Goal: Task Accomplishment & Management: Complete application form

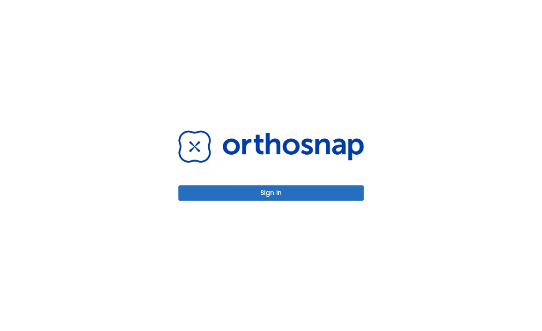
click at [277, 193] on button "Sign in" at bounding box center [270, 192] width 185 height 15
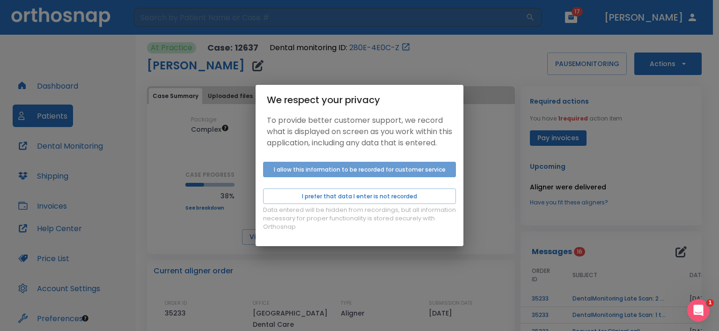
click at [328, 171] on button "I allow this information to be recorded for customer service" at bounding box center [359, 169] width 193 height 15
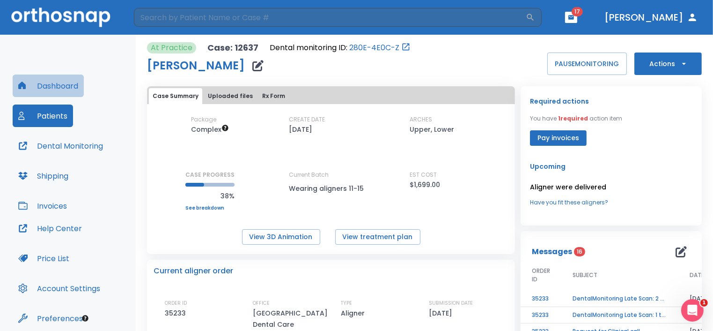
click at [56, 87] on button "Dashboard" at bounding box center [48, 85] width 71 height 22
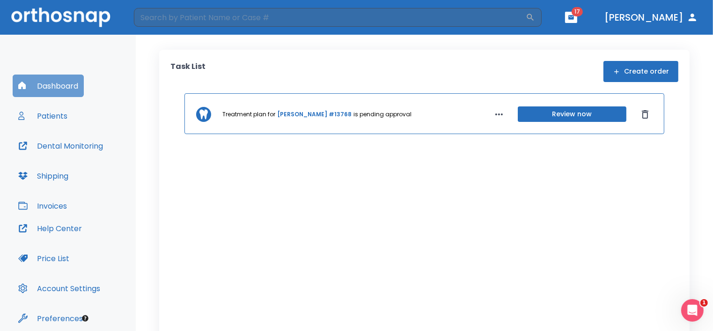
click at [46, 85] on button "Dashboard" at bounding box center [48, 85] width 71 height 22
click at [620, 70] on button "Create order" at bounding box center [641, 71] width 75 height 21
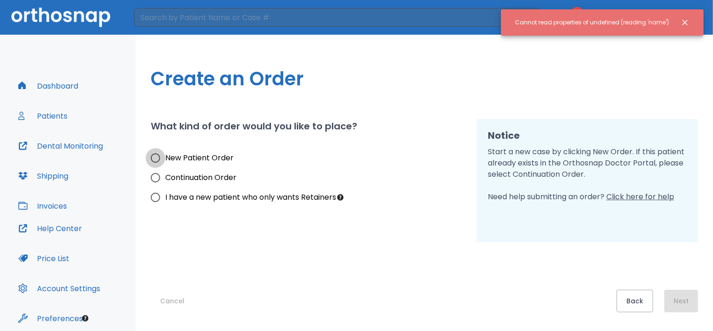
click at [157, 159] on input "New Patient Order" at bounding box center [156, 158] width 20 height 20
radio input "true"
click at [157, 159] on input "New Patient Order" at bounding box center [156, 158] width 20 height 20
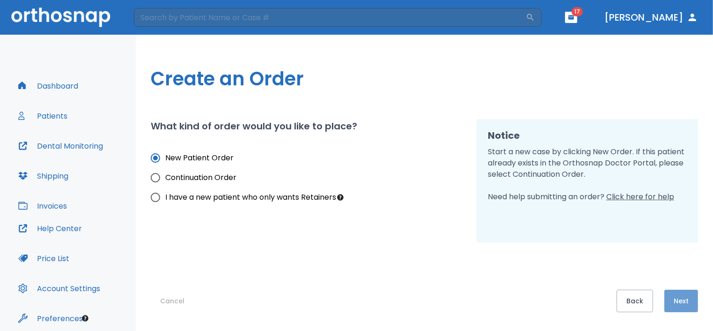
click at [679, 299] on button "Next" at bounding box center [681, 300] width 34 height 22
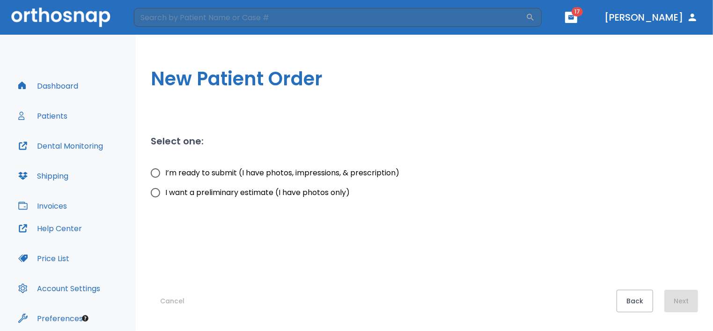
click at [155, 175] on input "I’m ready to submit (I have photos, impressions, & prescription)" at bounding box center [156, 173] width 20 height 20
radio input "true"
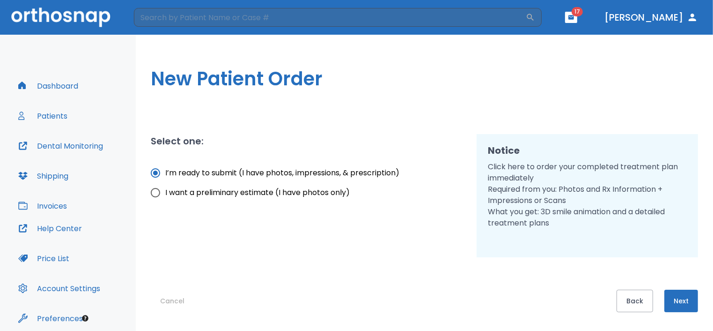
click at [680, 305] on button "Next" at bounding box center [681, 300] width 34 height 22
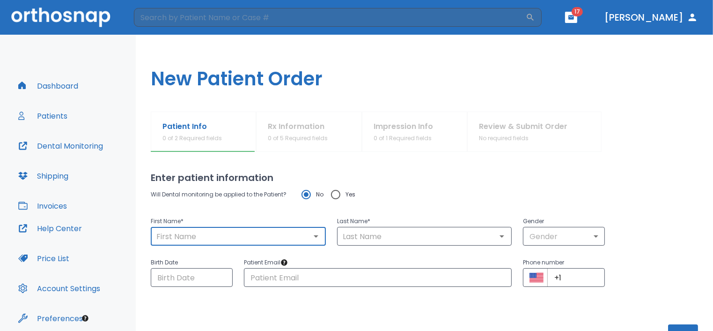
click at [167, 241] on input "text" at bounding box center [239, 235] width 170 height 13
type input "[PERSON_NAME]"
click at [348, 237] on input "text" at bounding box center [425, 235] width 170 height 13
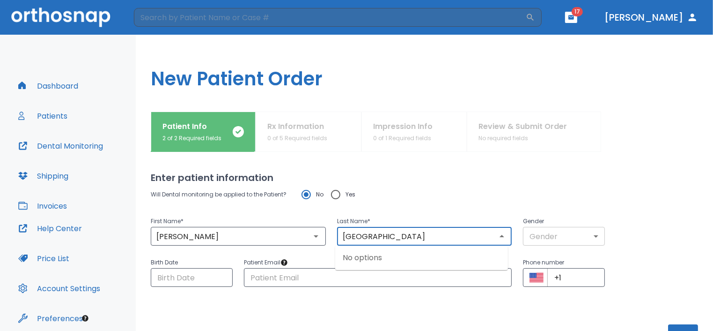
type input "[GEOGRAPHIC_DATA]"
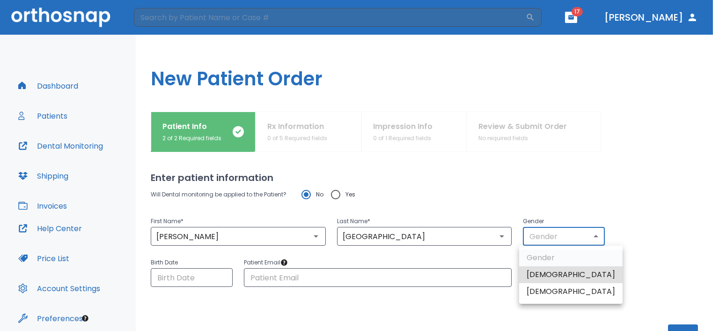
click at [590, 237] on body "​ 17 [PERSON_NAME] Dashboard Patients Dental Monitoring Shipping Invoices Help …" at bounding box center [359, 165] width 719 height 331
click at [548, 278] on li "[DEMOGRAPHIC_DATA]" at bounding box center [570, 274] width 103 height 17
type input "1"
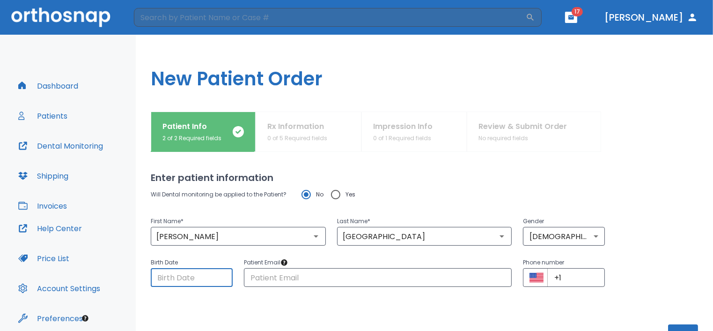
click at [165, 280] on input "Choose date" at bounding box center [192, 277] width 82 height 19
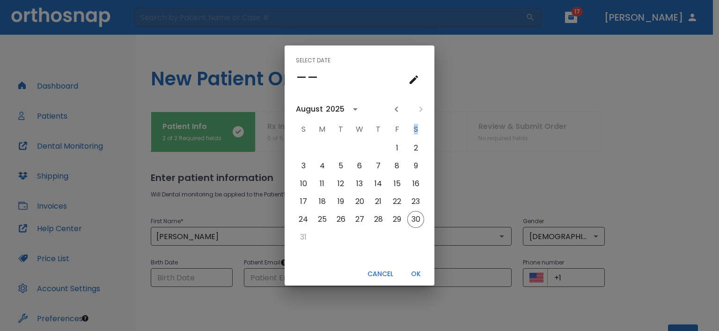
drag, startPoint x: 165, startPoint y: 280, endPoint x: 211, endPoint y: 309, distance: 53.8
click at [211, 309] on div "Select date –– [DATE] S M T W T F S 1 2 3 4 5 6 7 8 9 10 11 12 13 14 15 16 17 1…" at bounding box center [359, 165] width 719 height 331
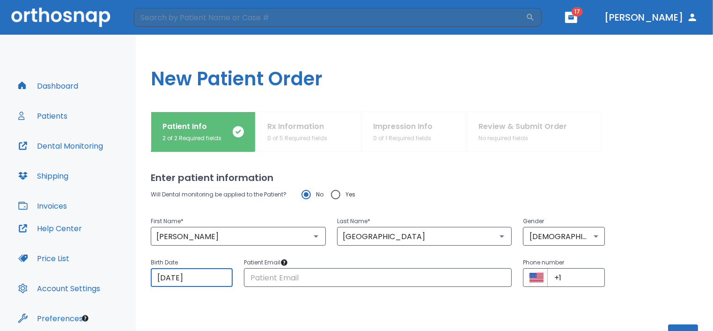
click at [209, 277] on input "[DATE]" at bounding box center [192, 277] width 82 height 19
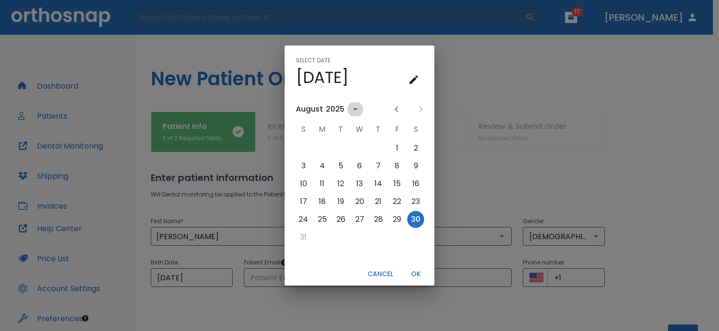
click at [350, 108] on icon "calendar view is open, switch to year view" at bounding box center [355, 108] width 11 height 11
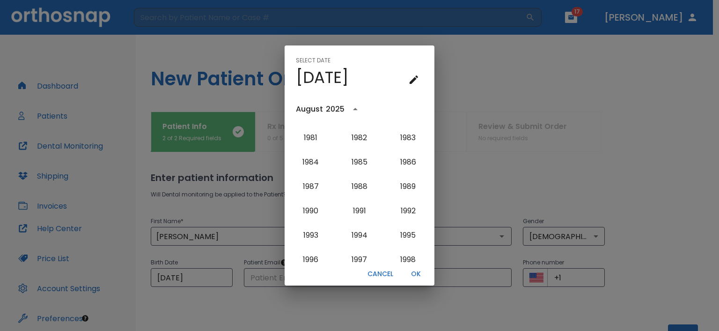
scroll to position [665, 0]
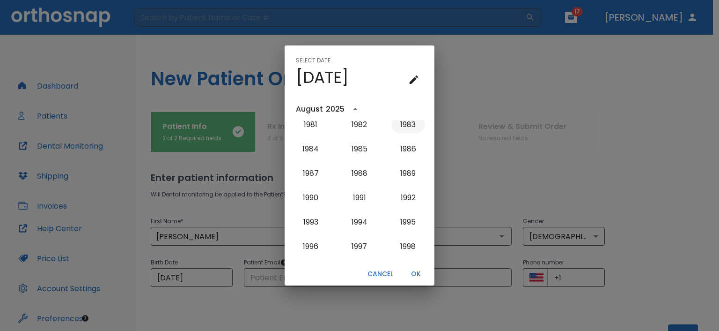
click at [402, 127] on button "1983" at bounding box center [408, 124] width 34 height 17
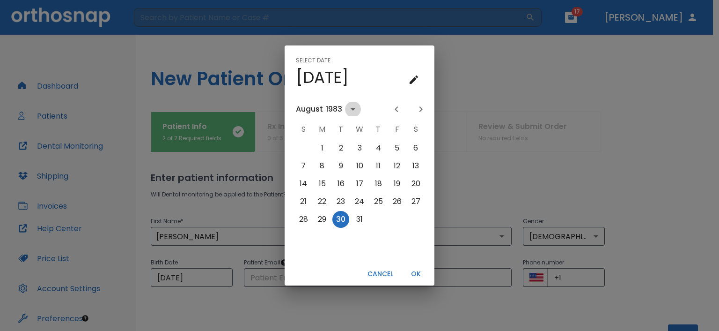
click at [354, 106] on icon "calendar view is open, switch to year view" at bounding box center [352, 108] width 11 height 11
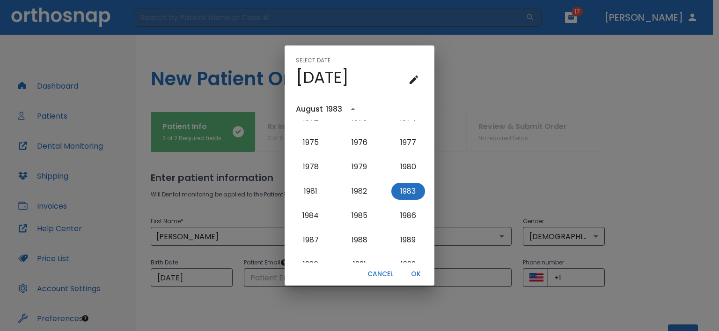
click at [349, 112] on icon "year view is open, switch to calendar view" at bounding box center [352, 108] width 11 height 11
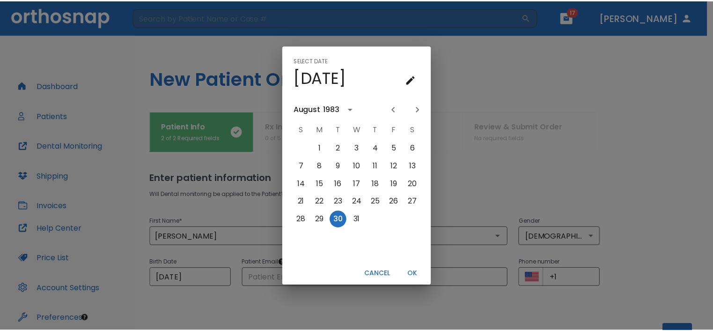
scroll to position [0, 0]
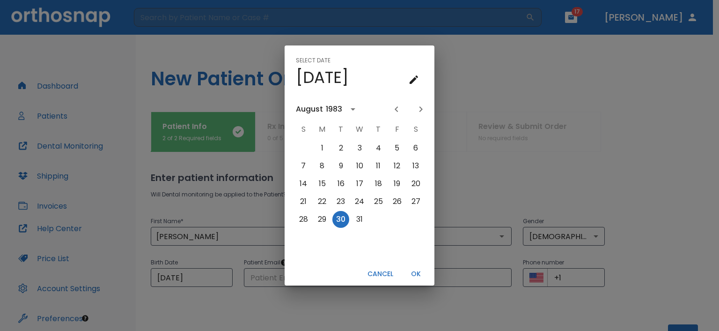
click at [421, 109] on icon "Next month" at bounding box center [421, 109] width 3 height 6
click at [321, 185] on button "14" at bounding box center [322, 183] width 17 height 17
type input "[DATE]"
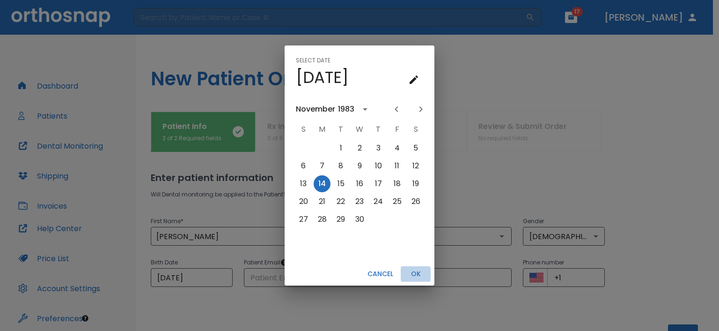
click at [416, 273] on button "OK" at bounding box center [416, 273] width 30 height 15
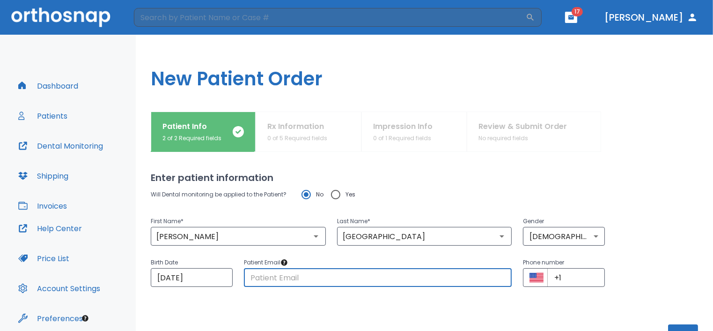
click at [262, 279] on input "text" at bounding box center [378, 277] width 268 height 19
type input "b"
type input "[EMAIL_ADDRESS][DOMAIN_NAME]"
click at [565, 281] on input "+1" at bounding box center [576, 277] width 58 height 19
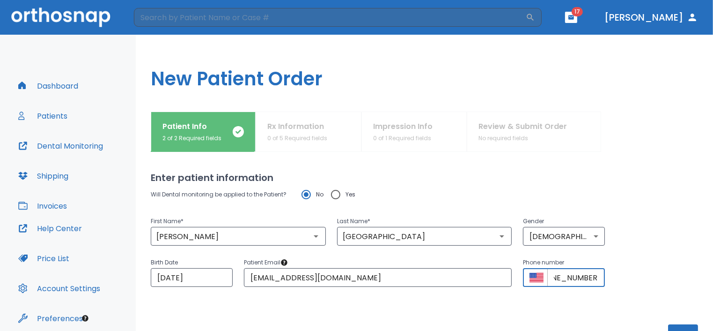
scroll to position [35, 0]
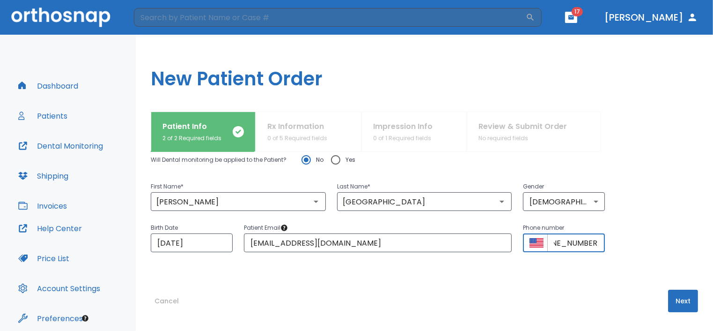
type input "[PHONE_NUMBER]"
click at [680, 305] on button "Next" at bounding box center [683, 300] width 30 height 22
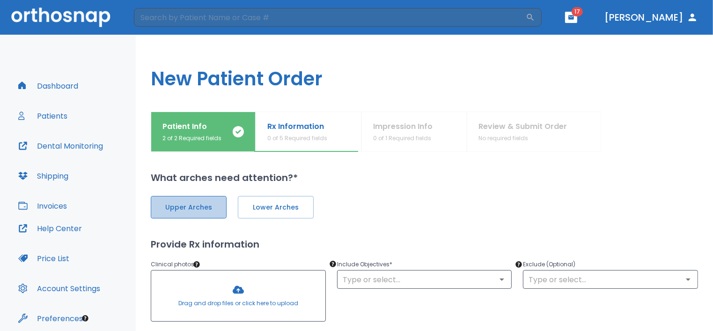
click at [196, 200] on button "Upper Arches" at bounding box center [189, 207] width 76 height 22
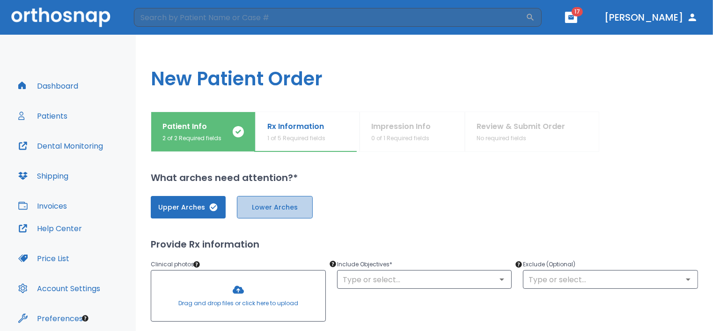
click at [264, 204] on span "Lower Arches" at bounding box center [275, 207] width 56 height 10
click at [206, 295] on div at bounding box center [238, 295] width 174 height 51
click at [499, 281] on icon "Open" at bounding box center [501, 278] width 11 height 11
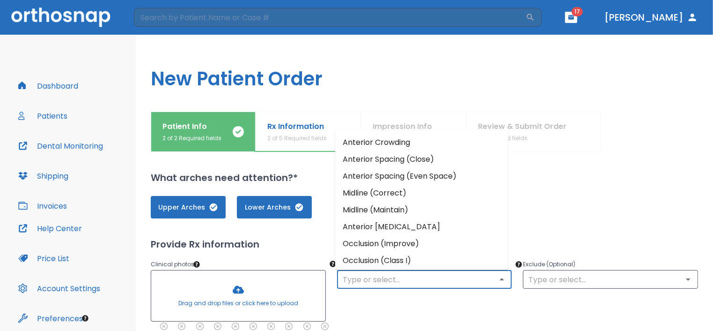
click at [416, 161] on li "Anterior Spacing (Close)" at bounding box center [421, 158] width 173 height 17
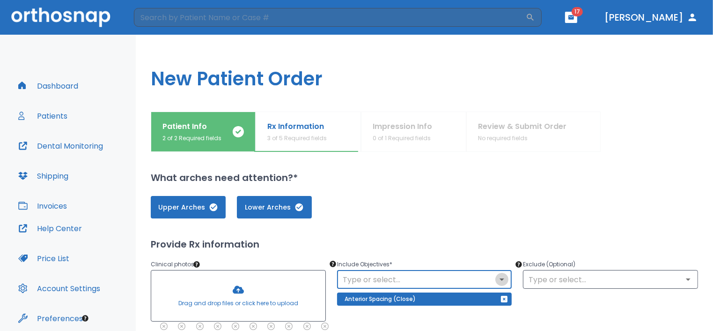
click at [501, 282] on icon "Open" at bounding box center [501, 278] width 11 height 11
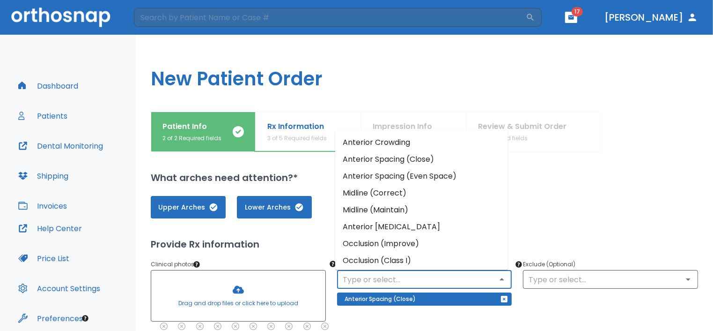
click at [405, 141] on li "Anterior Crowding" at bounding box center [421, 141] width 173 height 17
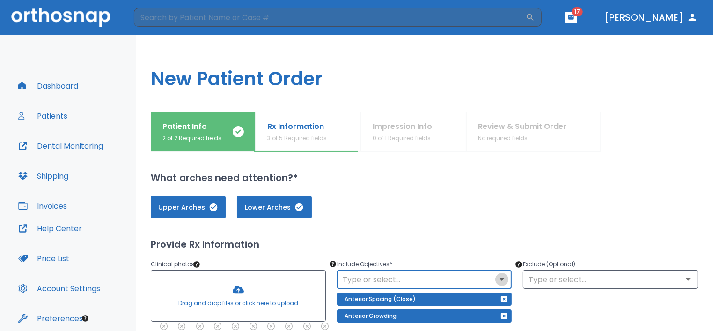
click at [496, 279] on icon "Open" at bounding box center [501, 278] width 11 height 11
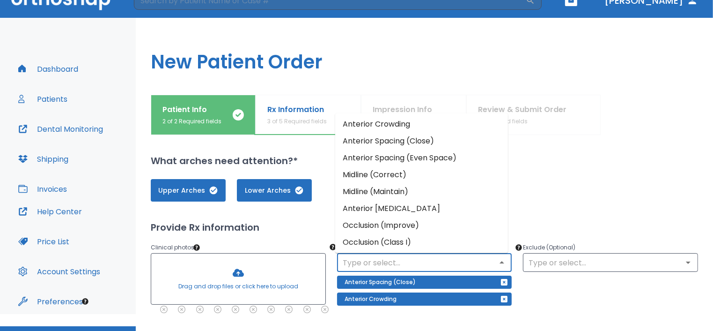
scroll to position [37, 0]
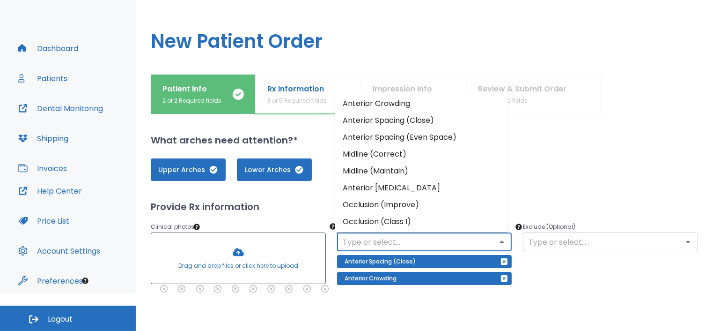
click at [683, 243] on icon "Open" at bounding box center [688, 241] width 11 height 11
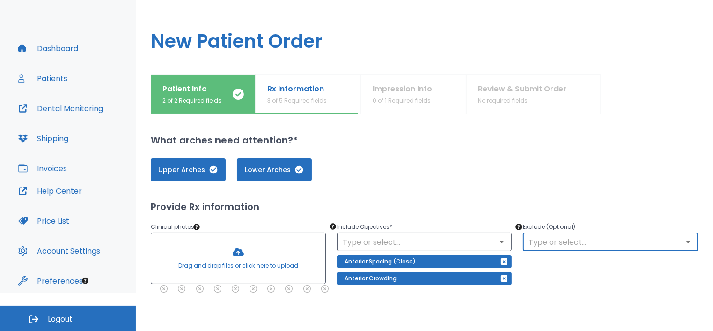
click at [642, 247] on input "text" at bounding box center [611, 241] width 170 height 13
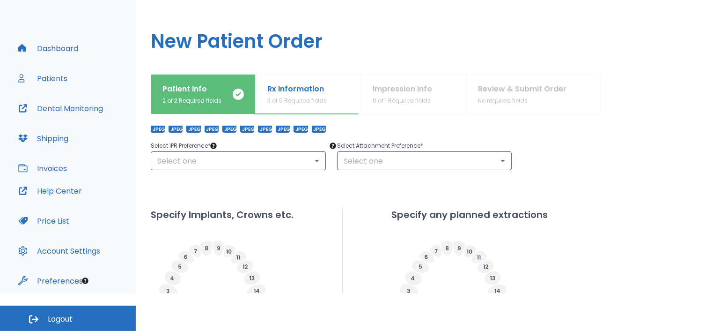
scroll to position [198, 0]
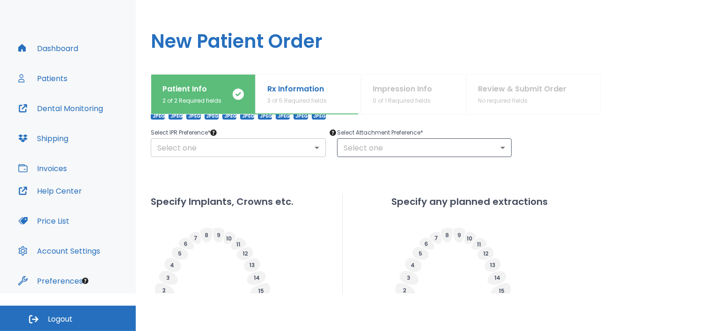
click at [314, 147] on body "​ 17 [PERSON_NAME] Dashboard Patients Dental Monitoring Shipping Invoices Help …" at bounding box center [356, 128] width 713 height 331
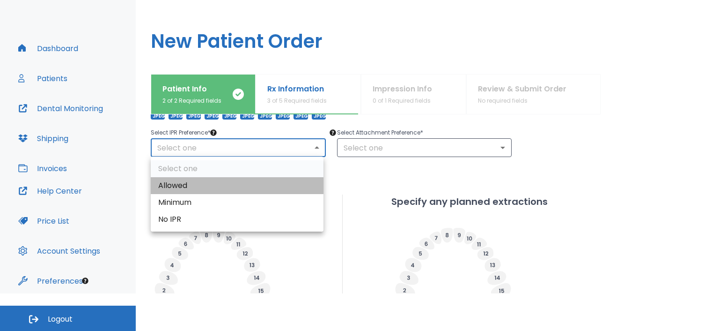
click at [174, 187] on li "Allowed" at bounding box center [237, 185] width 173 height 17
type input "1"
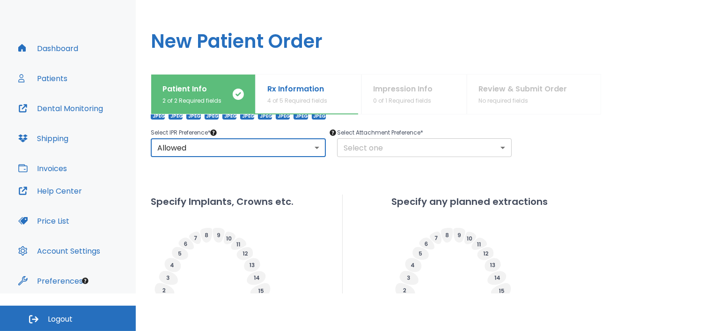
click at [502, 149] on body "​ 17 [PERSON_NAME] Dashboard Patients Dental Monitoring Shipping Invoices Help …" at bounding box center [356, 128] width 713 height 331
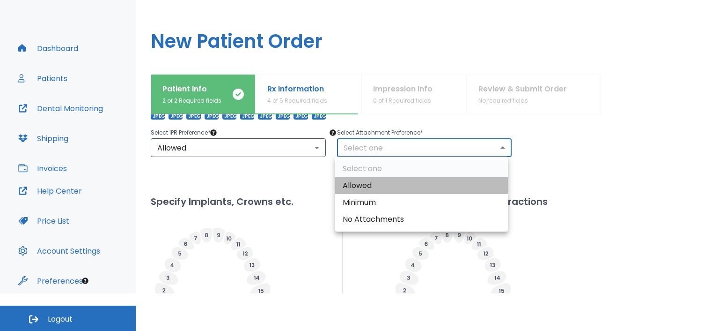
click at [361, 188] on li "Allowed" at bounding box center [421, 185] width 173 height 17
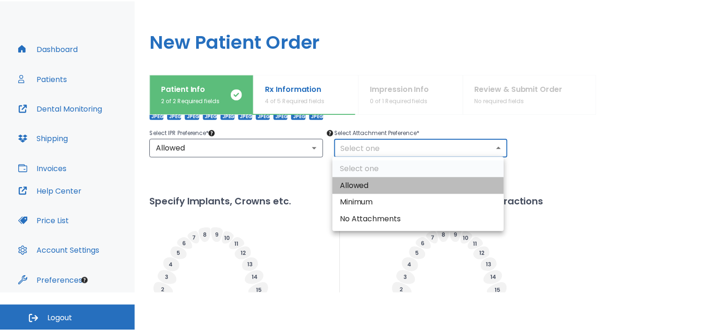
type input "1"
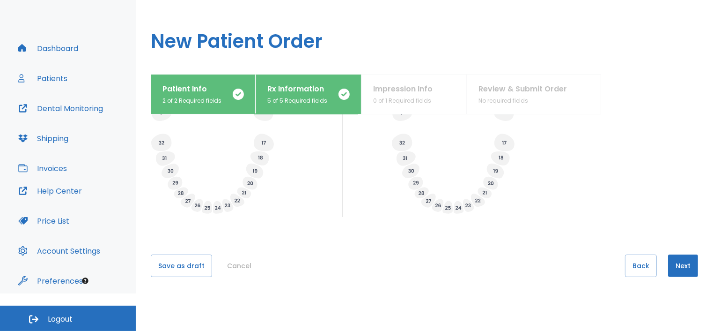
scroll to position [393, 0]
click at [676, 266] on button "Next" at bounding box center [683, 263] width 30 height 22
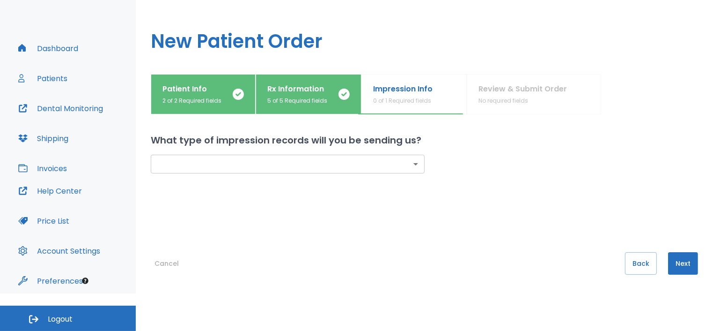
scroll to position [0, 0]
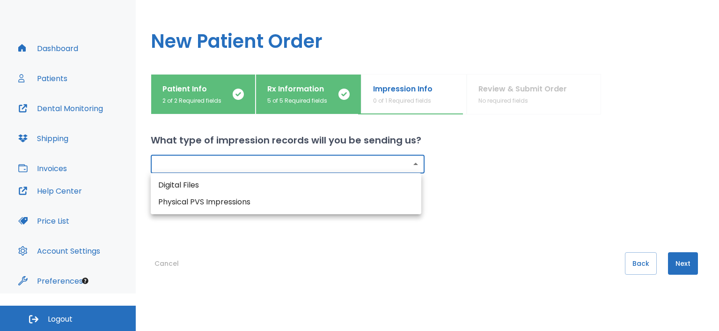
click at [413, 164] on body "​ 17 [PERSON_NAME] Dashboard Patients Dental Monitoring Shipping Invoices Help …" at bounding box center [359, 128] width 719 height 331
click at [298, 199] on li "Physical PVS Impressions" at bounding box center [286, 201] width 271 height 17
type input "physical"
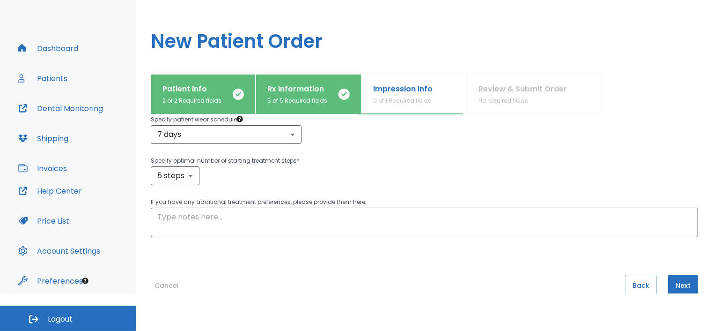
scroll to position [149, 0]
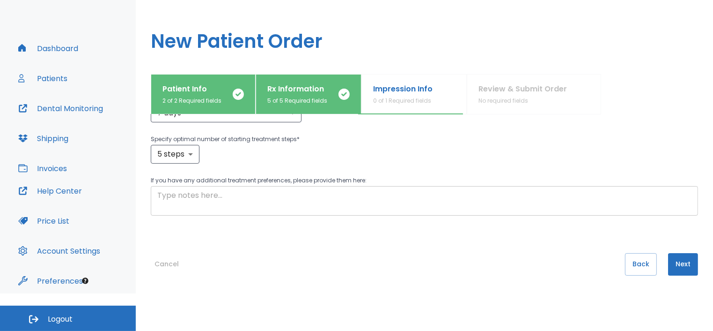
click at [175, 200] on textarea at bounding box center [424, 201] width 534 height 22
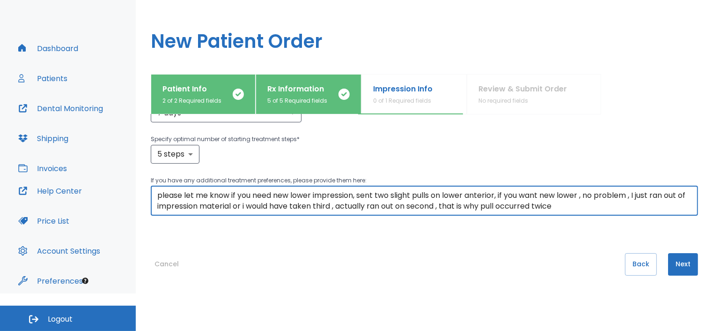
click at [392, 193] on textarea "please let me know if you need new lower impression, sent two slight pulls on l…" at bounding box center [424, 201] width 534 height 22
type textarea "please let me know if you need new lower impression, sent two, slight pulls on …"
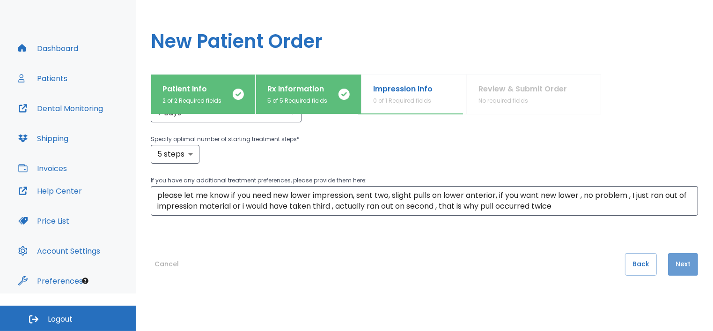
click at [672, 262] on button "Next" at bounding box center [683, 264] width 30 height 22
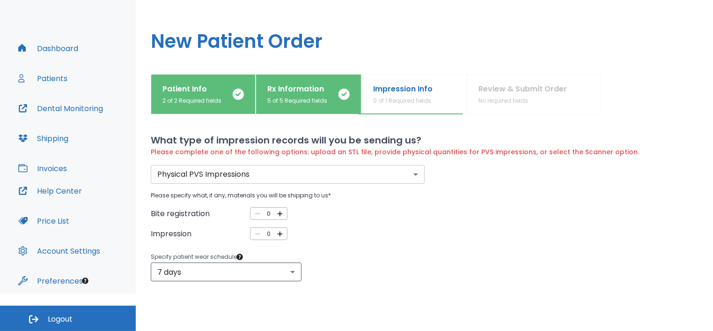
scroll to position [0, 0]
click at [278, 212] on icon "button" at bounding box center [280, 213] width 8 height 8
click at [278, 212] on div at bounding box center [280, 213] width 7 height 7
click at [258, 213] on icon "button" at bounding box center [257, 213] width 8 height 8
type input "0"
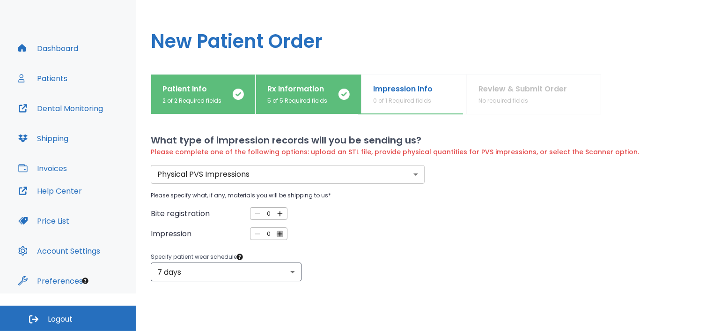
click at [279, 230] on icon "button" at bounding box center [280, 233] width 8 height 8
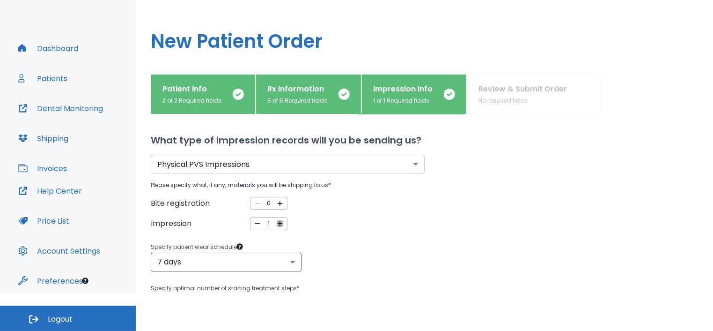
click at [279, 224] on icon "button" at bounding box center [280, 223] width 8 height 8
type input "2"
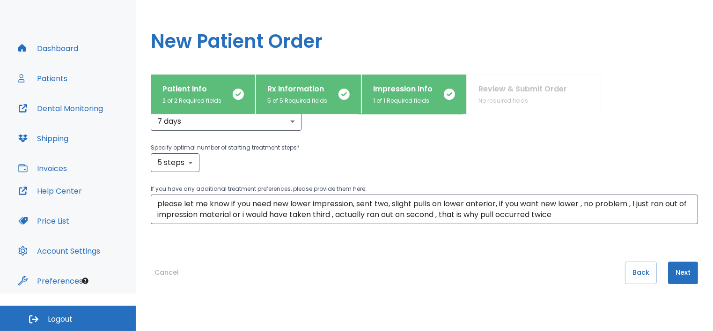
scroll to position [149, 0]
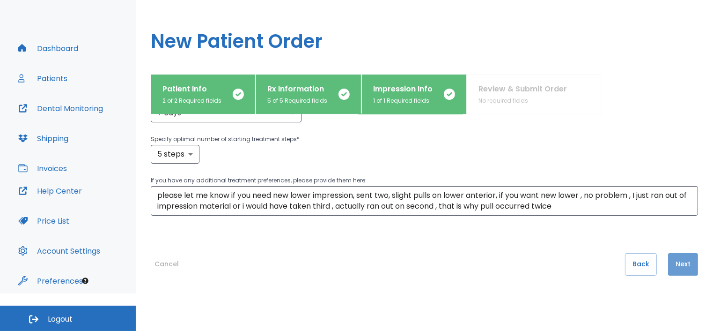
click at [684, 267] on button "Next" at bounding box center [683, 264] width 30 height 22
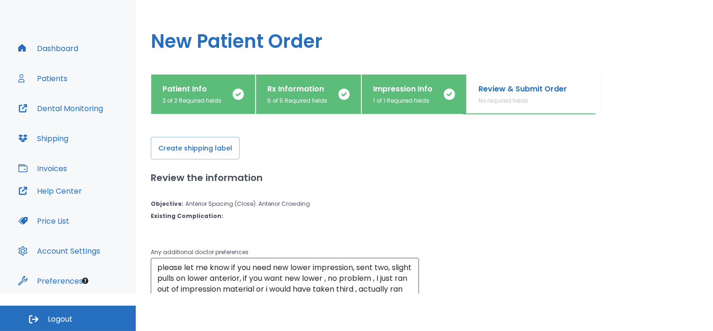
scroll to position [0, 0]
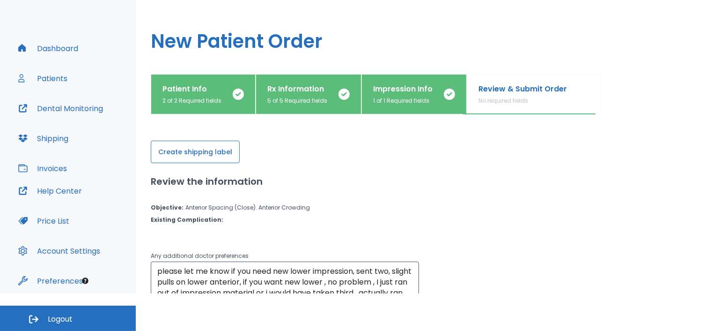
click at [195, 151] on button "Create shipping label" at bounding box center [195, 151] width 89 height 22
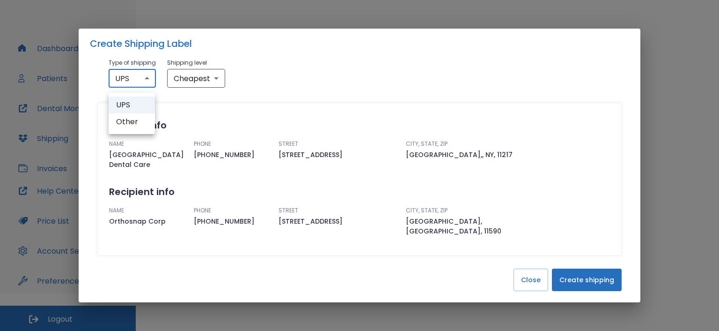
click at [146, 82] on body "​ 17 [PERSON_NAME] Dashboard Patients Dental Monitoring Shipping Invoices Help …" at bounding box center [359, 128] width 719 height 331
click at [146, 82] on div at bounding box center [359, 165] width 719 height 331
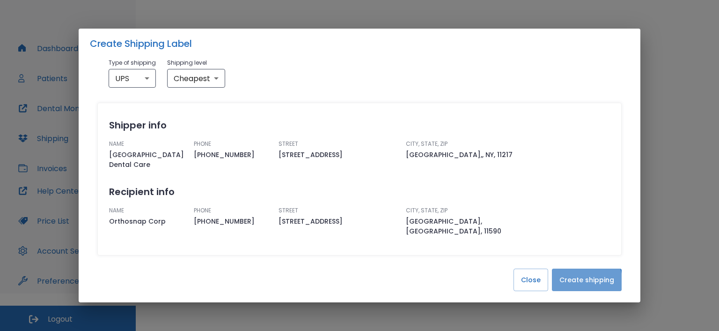
click at [582, 277] on button "Create shipping" at bounding box center [587, 279] width 70 height 22
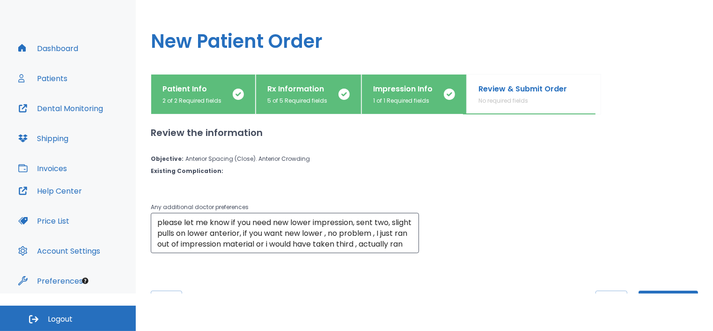
click at [51, 110] on button "Dental Monitoring" at bounding box center [61, 108] width 96 height 22
